Goal: Task Accomplishment & Management: Use online tool/utility

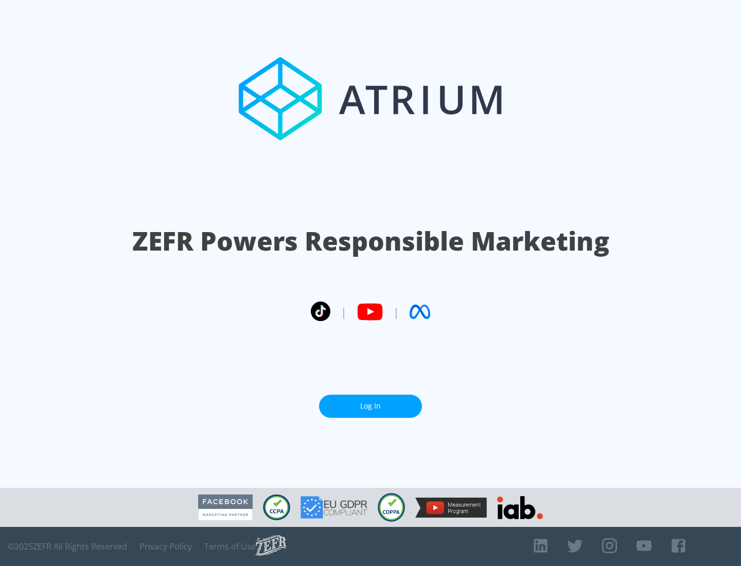
click at [371, 402] on link "Log In" at bounding box center [370, 406] width 103 height 23
